Goal: Find specific page/section: Find specific page/section

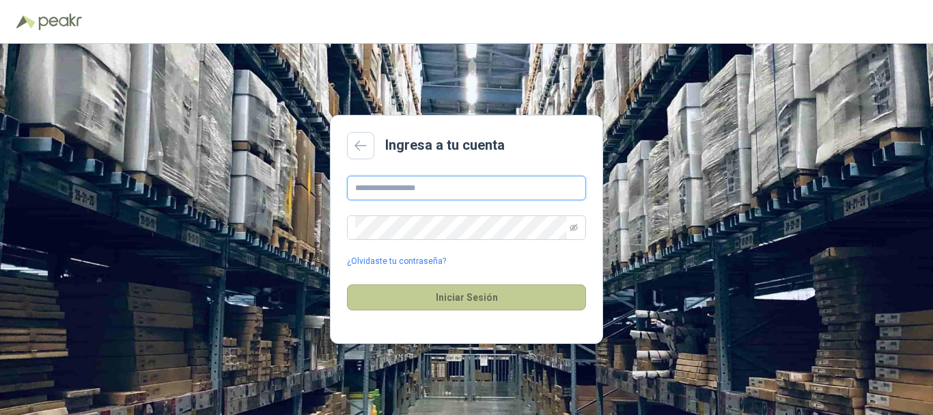
type input "**********"
click at [441, 292] on button "Iniciar Sesión" at bounding box center [466, 297] width 239 height 26
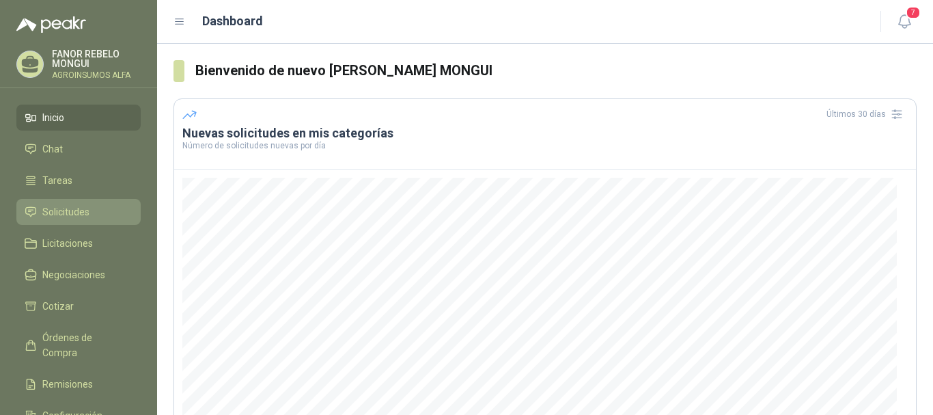
click at [76, 214] on span "Solicitudes" at bounding box center [65, 211] width 47 height 15
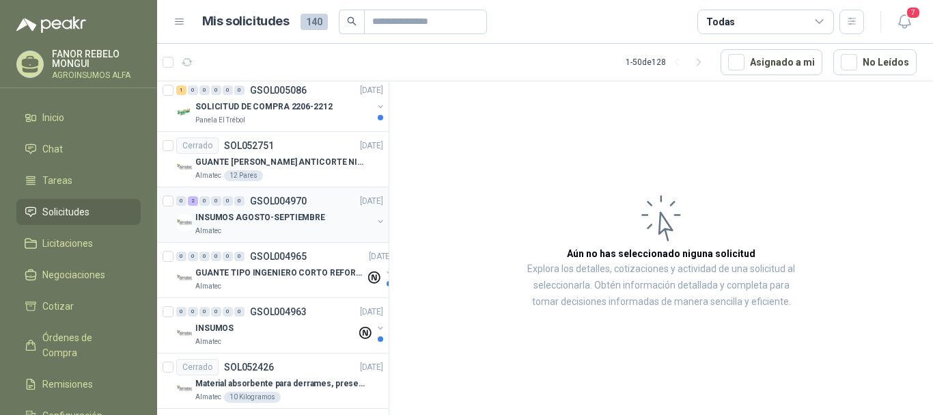
scroll to position [273, 0]
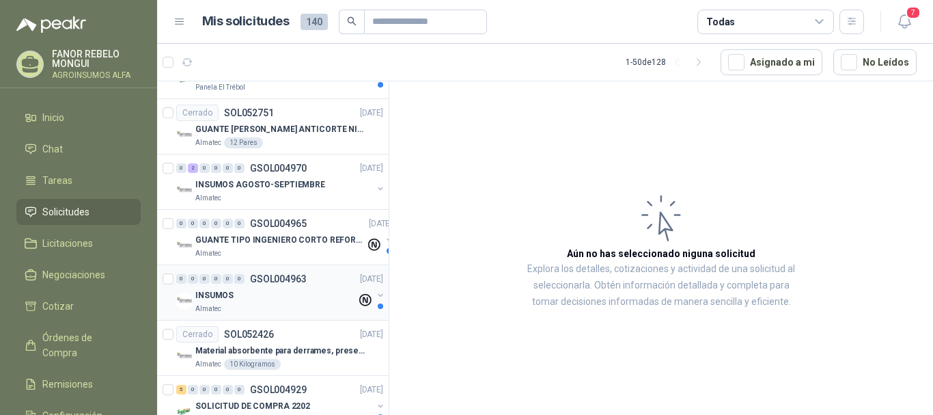
click at [185, 301] on img at bounding box center [184, 300] width 16 height 16
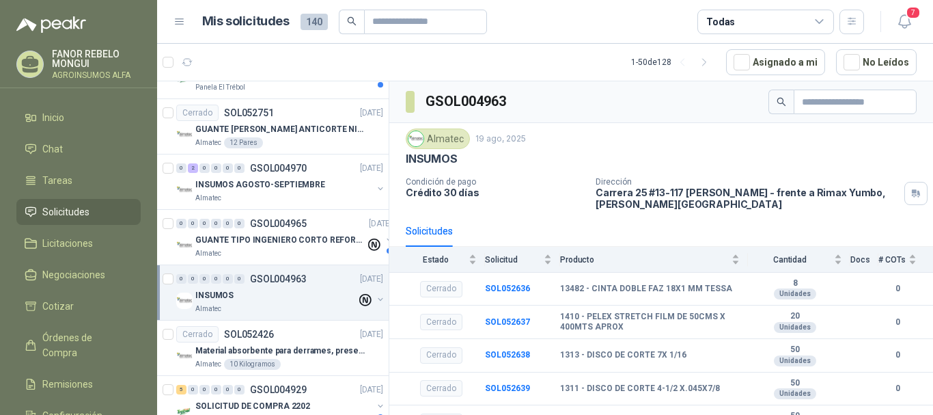
scroll to position [19, 0]
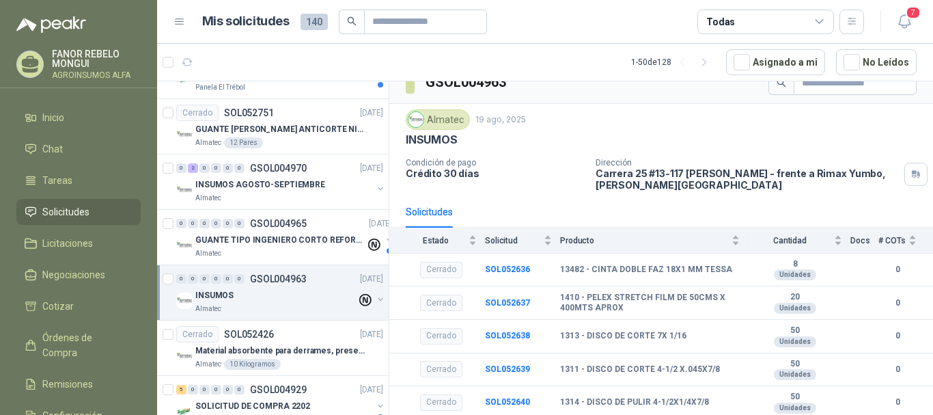
click at [312, 296] on div "INSUMOS" at bounding box center [275, 295] width 161 height 16
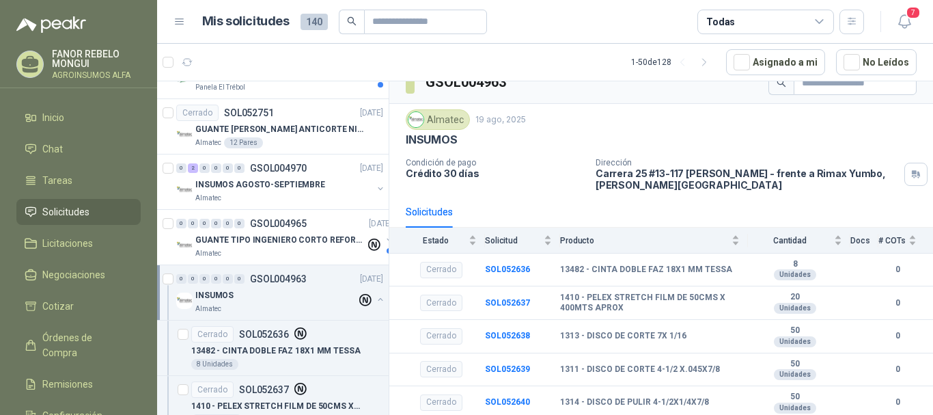
scroll to position [5, 0]
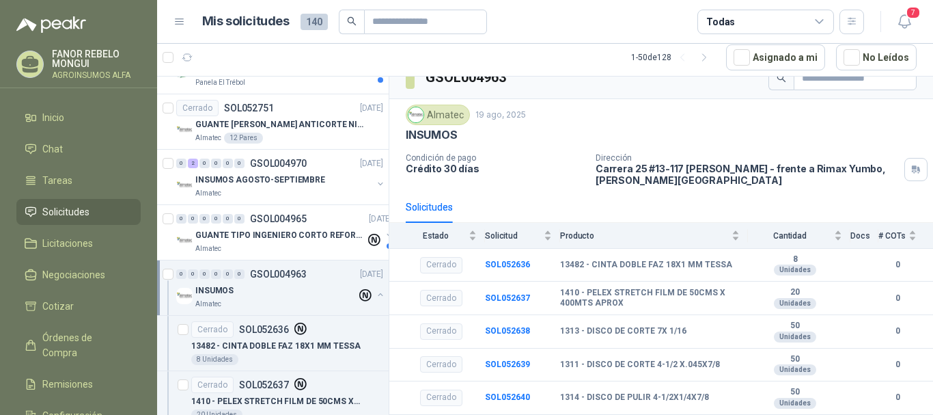
click at [318, 282] on div "INSUMOS" at bounding box center [275, 290] width 161 height 16
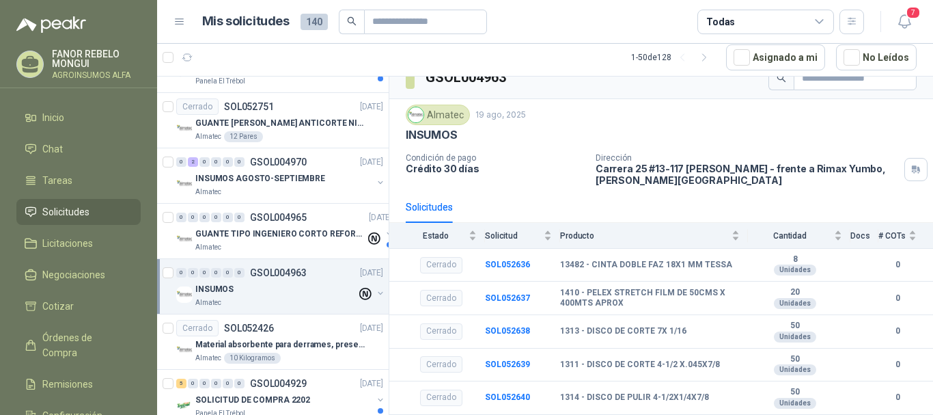
scroll to position [273, 0]
click at [268, 234] on p "GUANTE TIPO INGENIERO CORTO REFORZADO" at bounding box center [280, 235] width 170 height 13
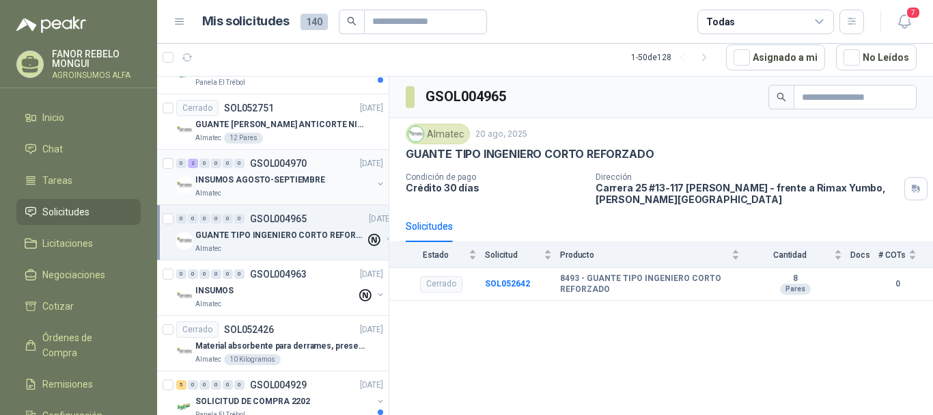
click at [279, 186] on div "INSUMOS AGOSTO-SEPTIEMBRE" at bounding box center [283, 179] width 177 height 16
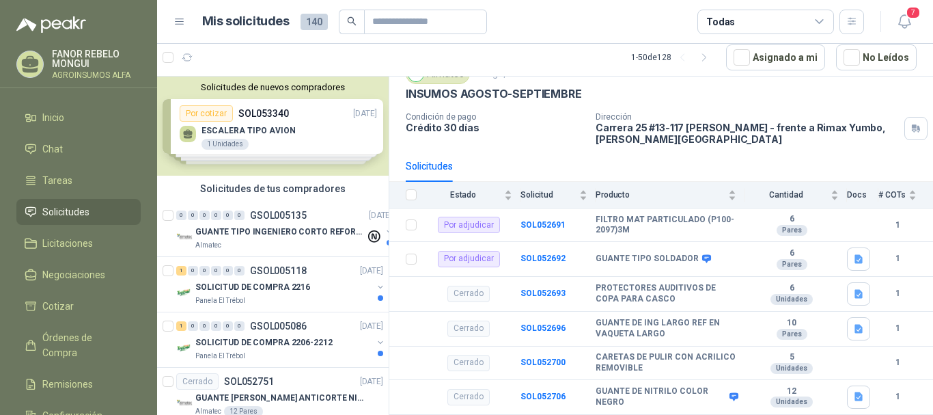
click at [839, 98] on div "INSUMOS AGOSTO-SEPTIEMBRE" at bounding box center [661, 94] width 511 height 14
